Goal: Information Seeking & Learning: Check status

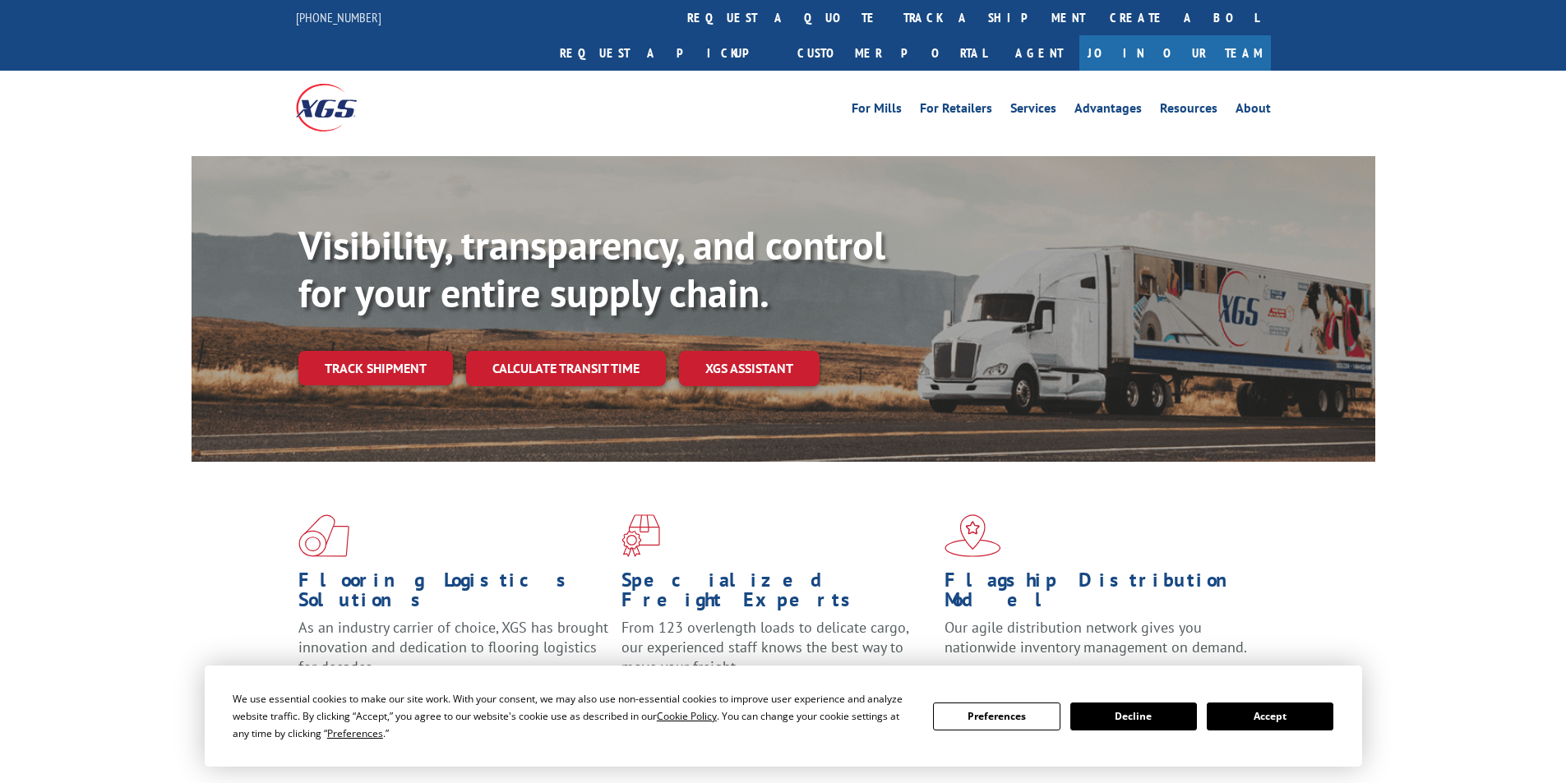
click at [418, 358] on div "Visibility, transparency, and control for your entire supply chain. Track shipm…" at bounding box center [836, 336] width 1077 height 229
click at [409, 351] on link "Track shipment" at bounding box center [375, 368] width 155 height 35
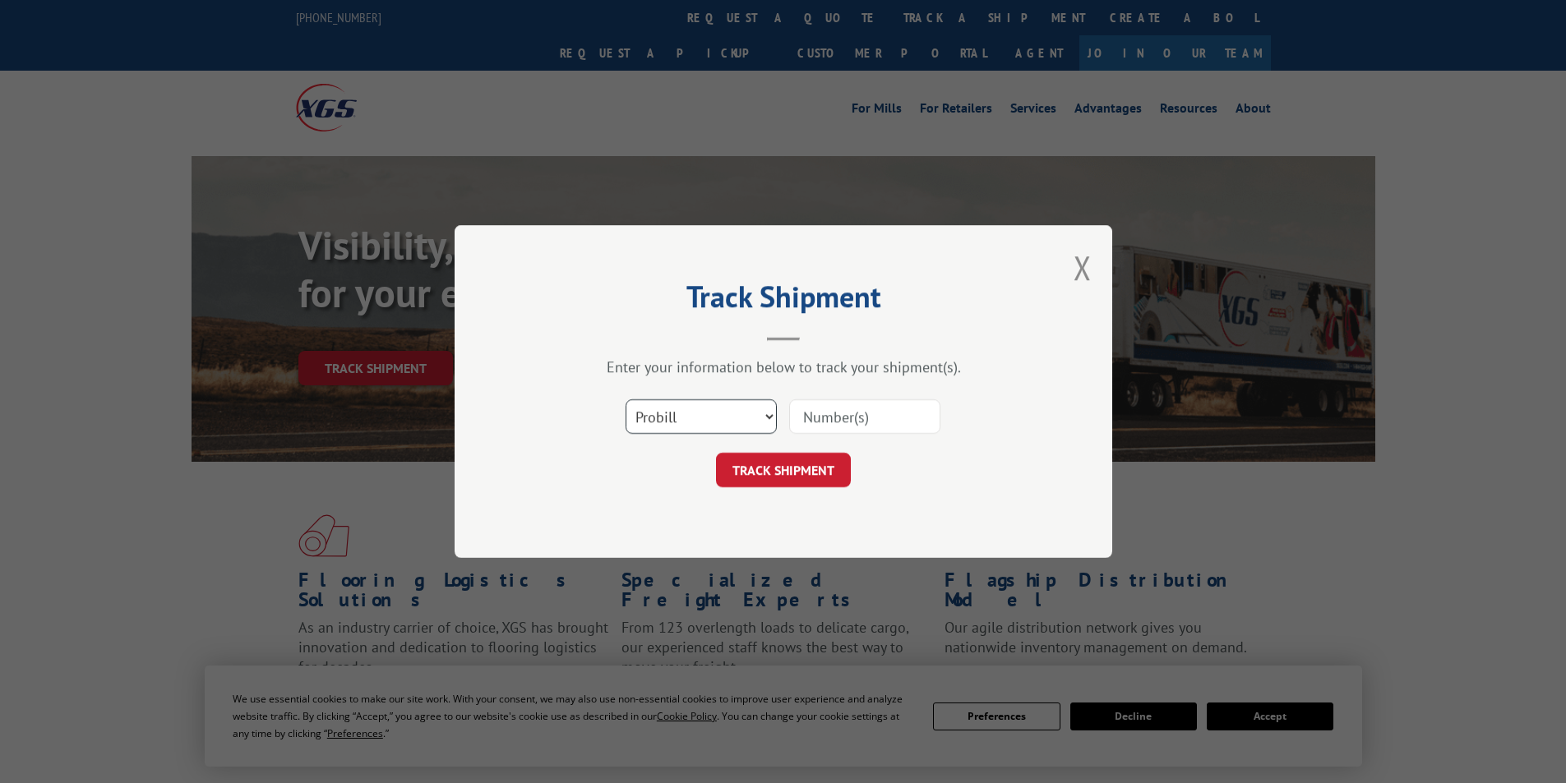
click at [684, 422] on select "Select category... Probill BOL PO" at bounding box center [700, 416] width 151 height 35
select select "bol"
click at [625, 399] on select "Select category... Probill BOL PO" at bounding box center [700, 416] width 151 height 35
click at [801, 412] on input at bounding box center [864, 416] width 151 height 35
paste input "6802730"
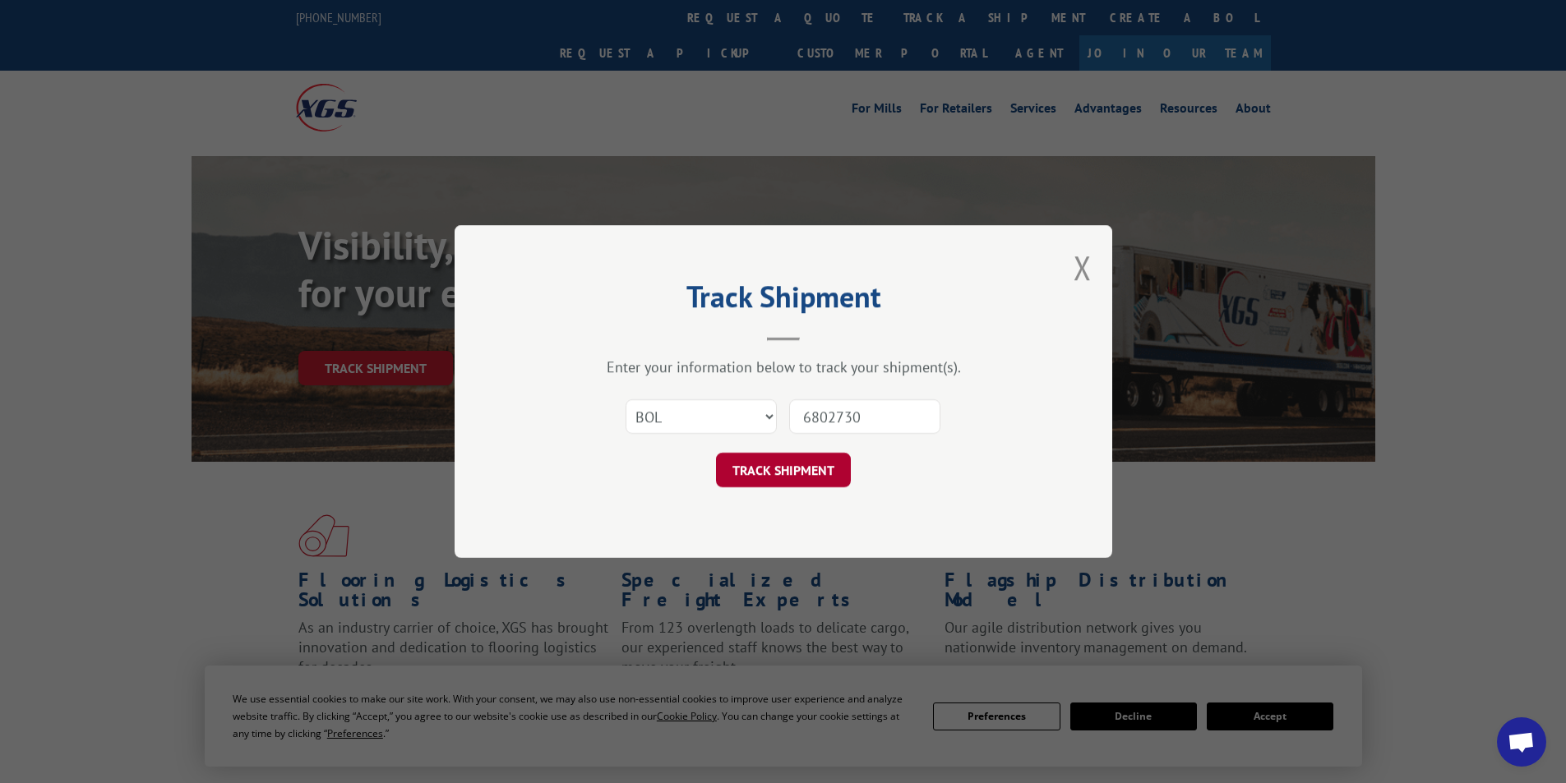
type input "6802730"
click at [835, 476] on button "TRACK SHIPMENT" at bounding box center [783, 470] width 135 height 35
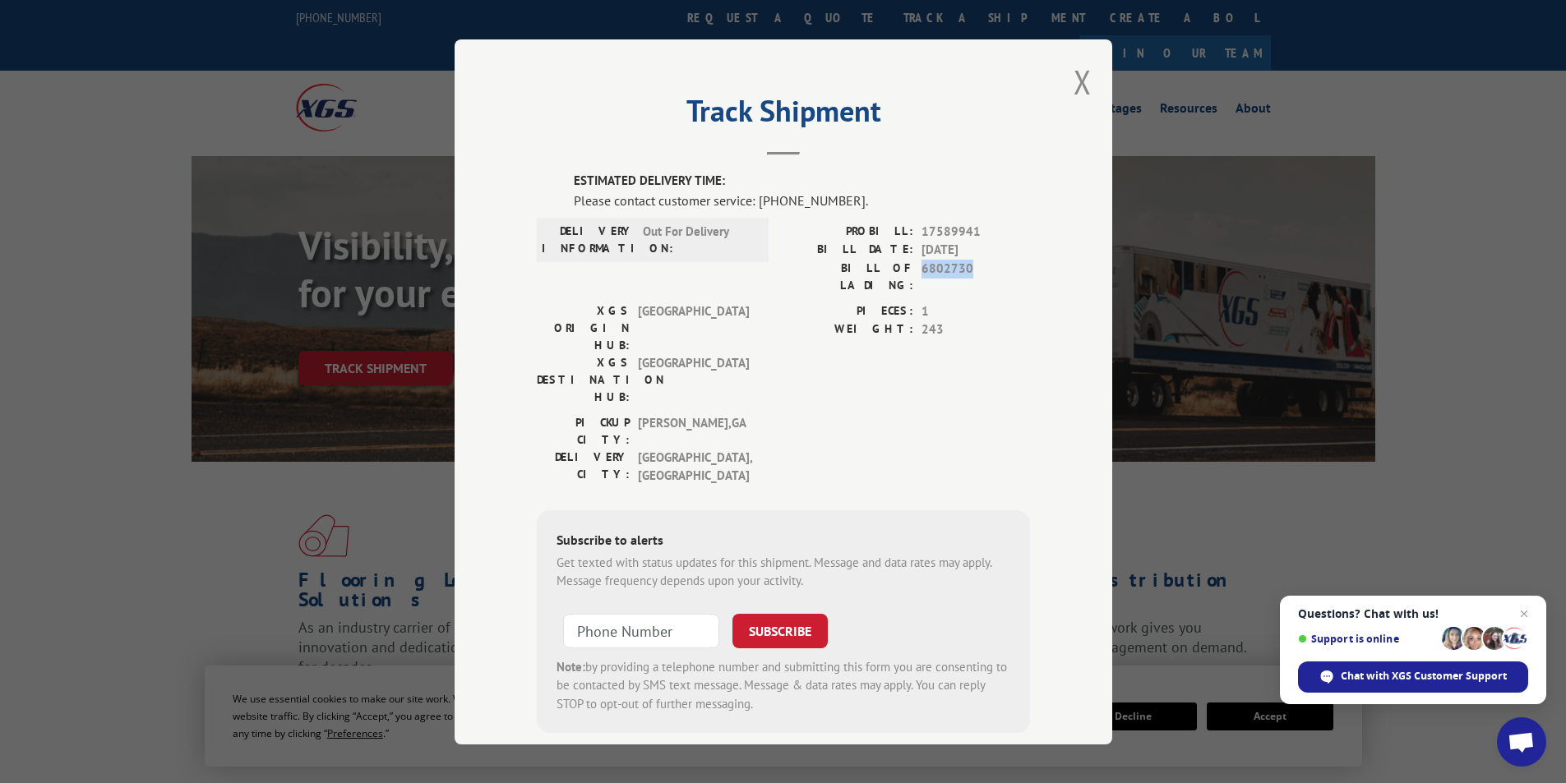
drag, startPoint x: 912, startPoint y: 271, endPoint x: 981, endPoint y: 273, distance: 69.1
click at [981, 273] on div "BILL OF LADING: 6802730" at bounding box center [906, 276] width 247 height 35
click at [981, 273] on span "6802730" at bounding box center [975, 276] width 108 height 35
drag, startPoint x: 980, startPoint y: 270, endPoint x: 908, endPoint y: 272, distance: 71.5
click at [908, 272] on div "BILL OF LADING: 6802730" at bounding box center [906, 276] width 247 height 35
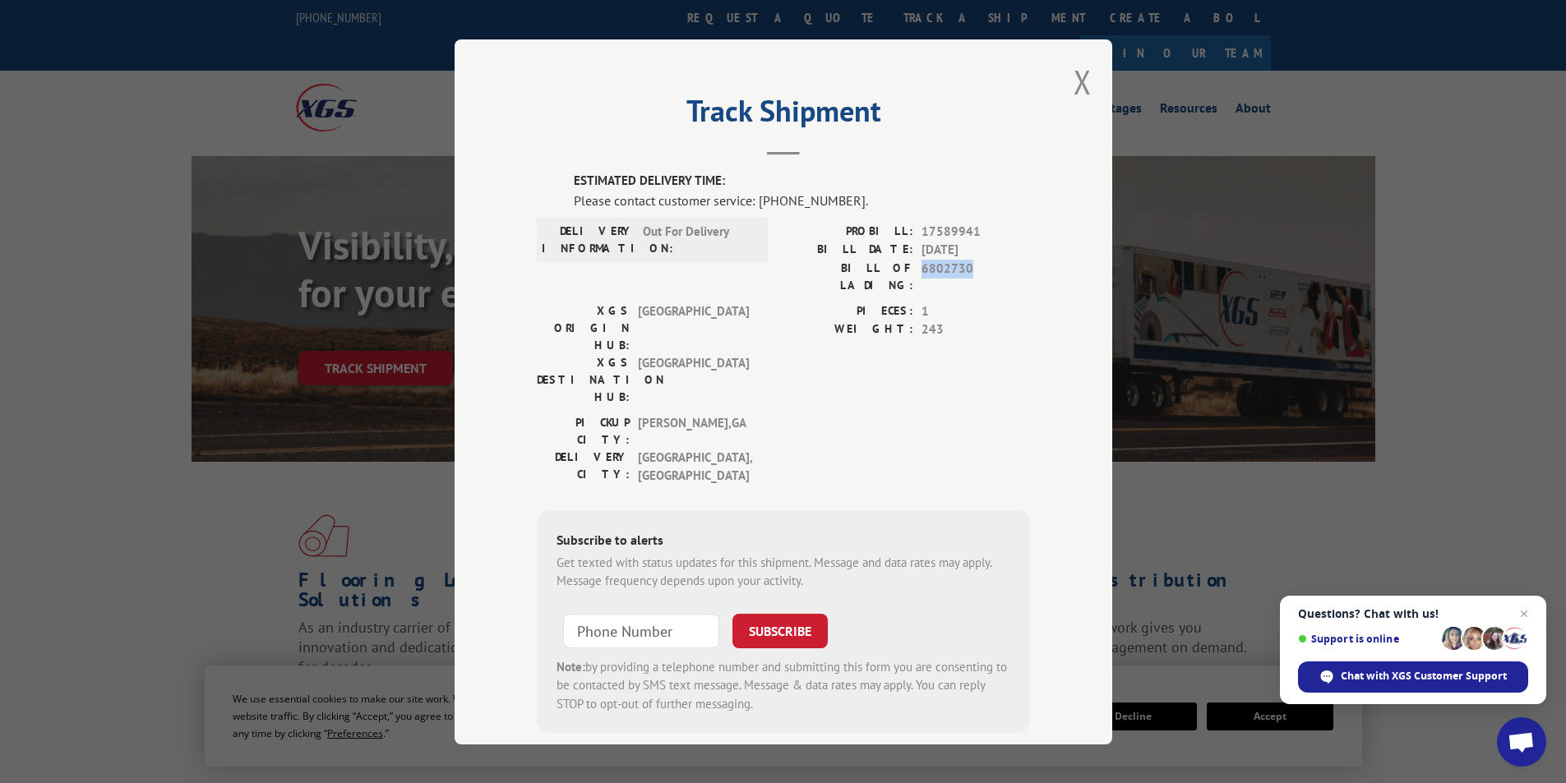
click at [910, 272] on div "BILL OF LADING: 6802730" at bounding box center [906, 276] width 247 height 35
drag, startPoint x: 910, startPoint y: 272, endPoint x: 960, endPoint y: 271, distance: 50.1
click at [960, 271] on div "BILL OF LADING: 6802730" at bounding box center [906, 276] width 247 height 35
click at [1073, 67] on button "Close modal" at bounding box center [1082, 82] width 18 height 44
click at [1070, 102] on li "Advantages" at bounding box center [1107, 111] width 85 height 18
